Goal: Transaction & Acquisition: Register for event/course

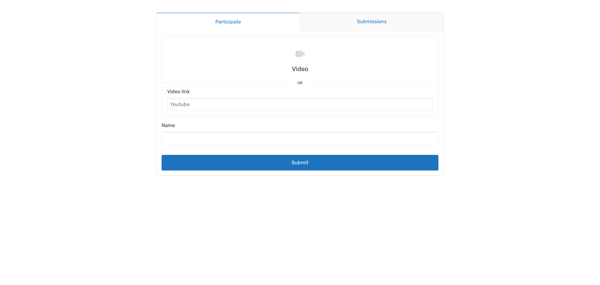
click at [355, 24] on link "Submissions" at bounding box center [372, 22] width 144 height 18
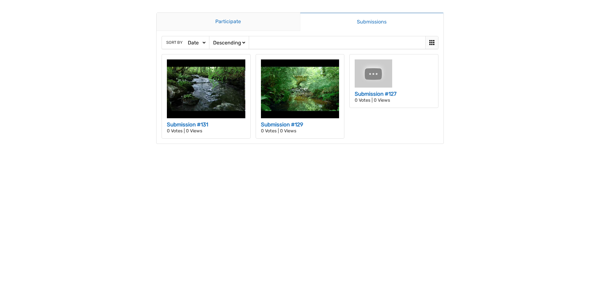
click at [246, 22] on link "Participate" at bounding box center [229, 22] width 144 height 18
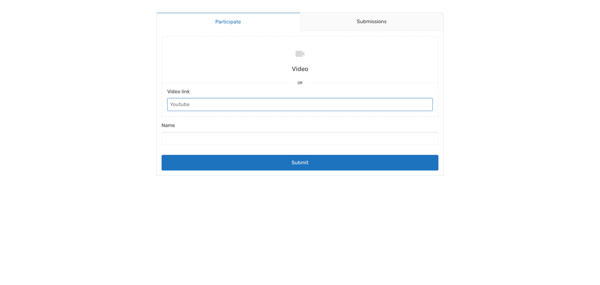
click at [279, 102] on input "Video link" at bounding box center [300, 104] width 266 height 13
click at [189, 136] on input "Name" at bounding box center [300, 138] width 277 height 13
click at [270, 104] on input "Video link" at bounding box center [300, 104] width 266 height 13
click at [302, 53] on input "file" at bounding box center [300, 59] width 282 height 47
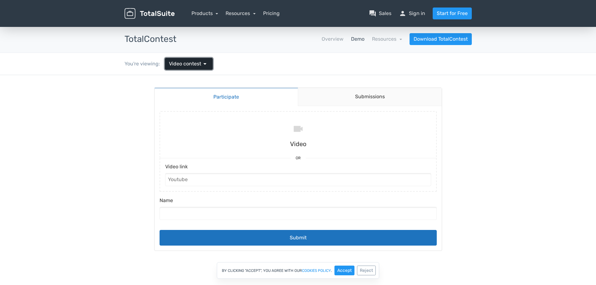
click at [206, 64] on span "arrow_drop_down" at bounding box center [205, 64] width 8 height 8
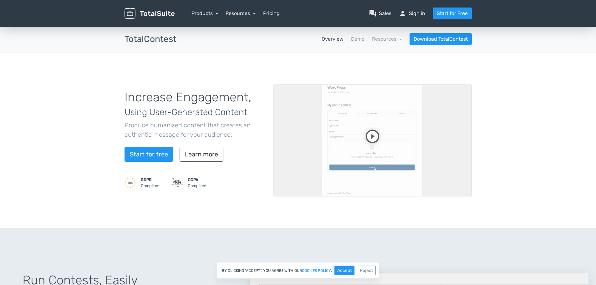
click at [370, 135] on video at bounding box center [372, 140] width 199 height 112
click at [443, 170] on video at bounding box center [372, 140] width 199 height 112
click at [370, 139] on video at bounding box center [372, 140] width 199 height 112
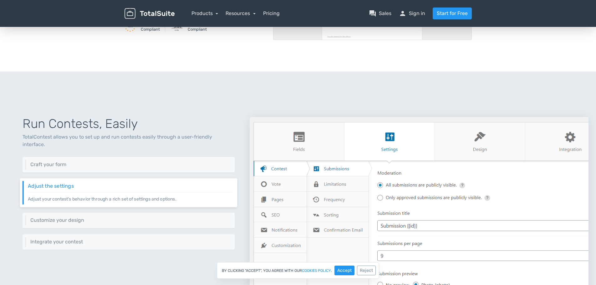
scroll to position [31, 0]
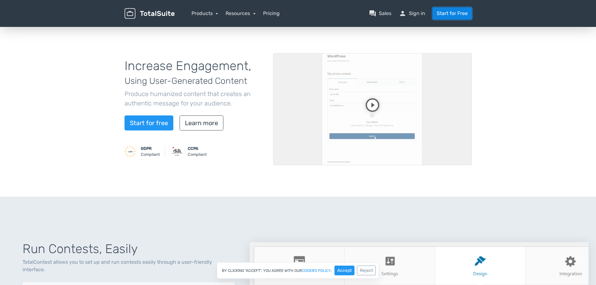
click at [466, 12] on link "Start for Free" at bounding box center [451, 14] width 39 height 12
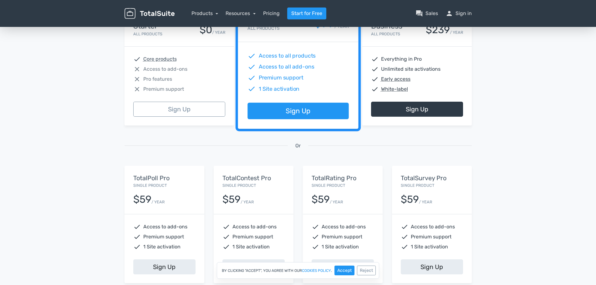
scroll to position [31, 0]
